Goal: Information Seeking & Learning: Understand process/instructions

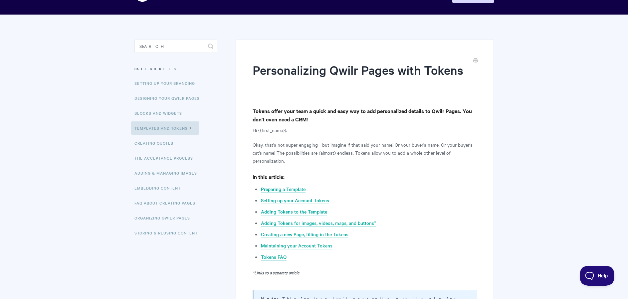
scroll to position [27, 0]
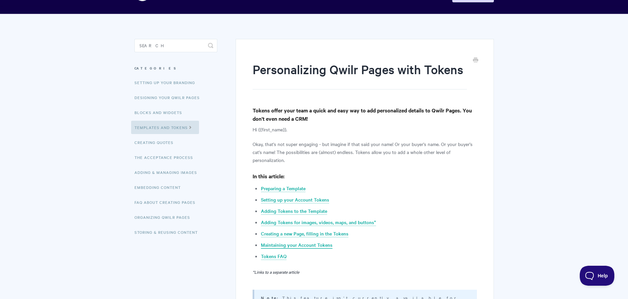
click at [325, 247] on link "Maintaining your Account Tokens" at bounding box center [297, 245] width 72 height 7
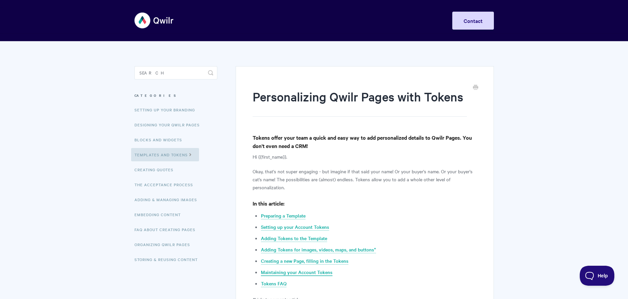
click at [316, 275] on link "Maintaining your Account Tokens" at bounding box center [297, 272] width 72 height 7
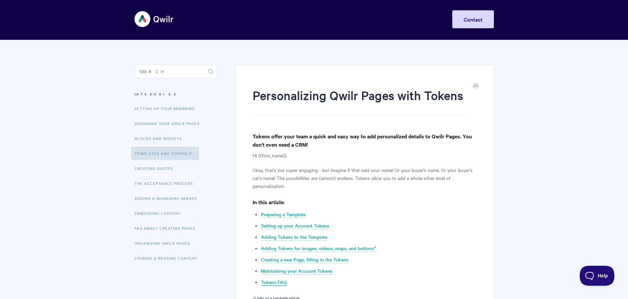
click at [264, 280] on link "Tokens FAQ" at bounding box center [274, 282] width 26 height 7
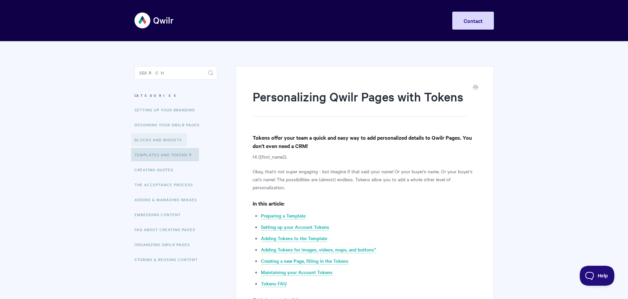
click at [178, 141] on link "Blocks and Widgets" at bounding box center [159, 139] width 56 height 13
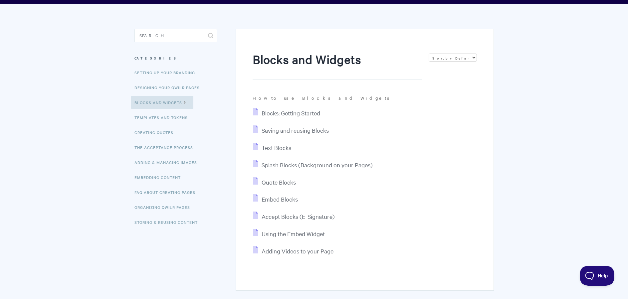
scroll to position [44, 0]
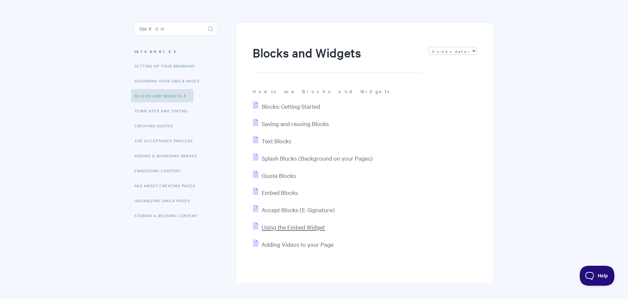
click at [295, 229] on span "Using the Embed Widget" at bounding box center [293, 227] width 63 height 8
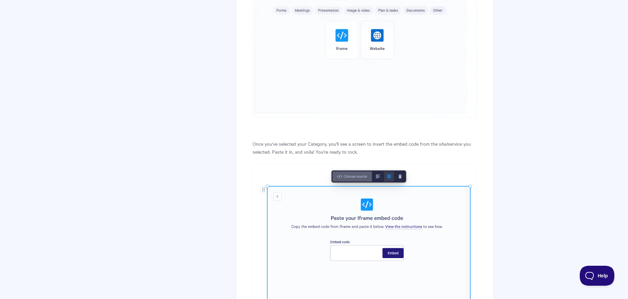
scroll to position [706, 0]
